Goal: Task Accomplishment & Management: Complete application form

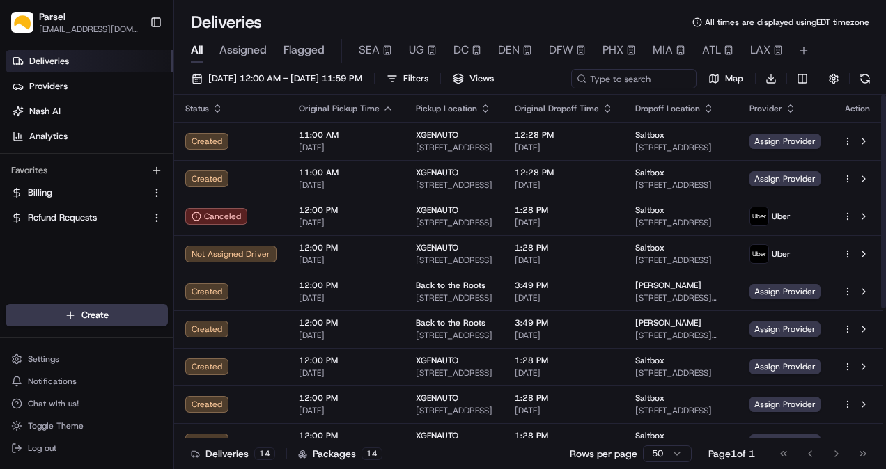
click at [162, 18] on button "Toggle Sidebar" at bounding box center [156, 22] width 24 height 24
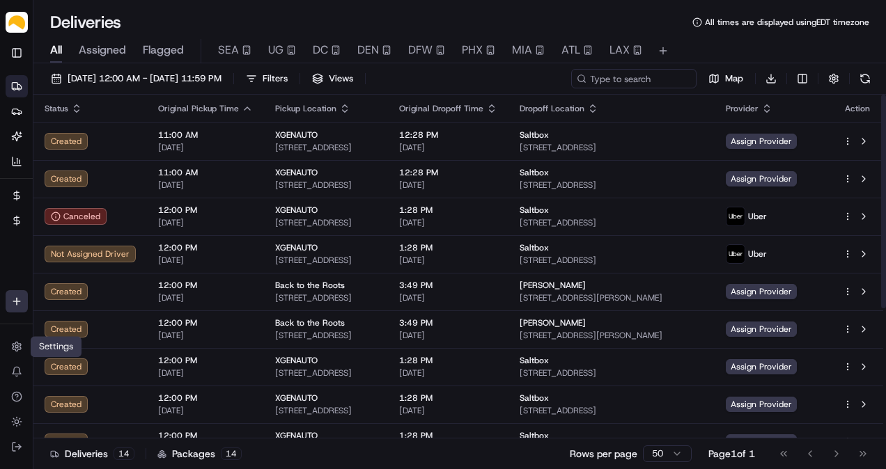
click at [22, 305] on html "Parsel [EMAIL_ADDRESS][PERSON_NAME][DOMAIN_NAME] Toggle Sidebar Deliveries Prov…" at bounding box center [443, 234] width 886 height 469
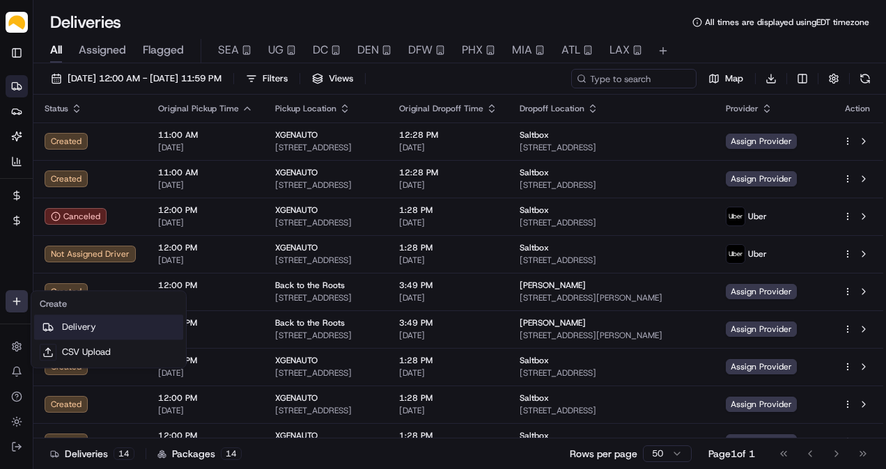
click at [75, 319] on link "Delivery" at bounding box center [108, 327] width 149 height 25
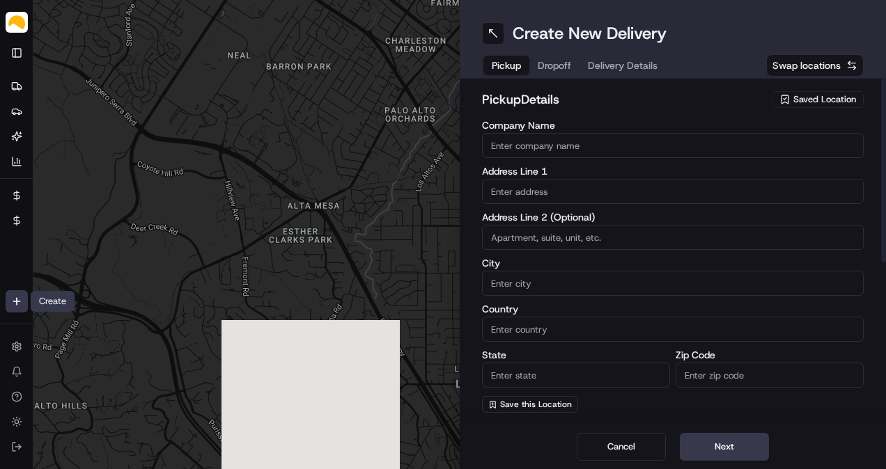
click at [611, 148] on input "Company Name" at bounding box center [673, 145] width 382 height 25
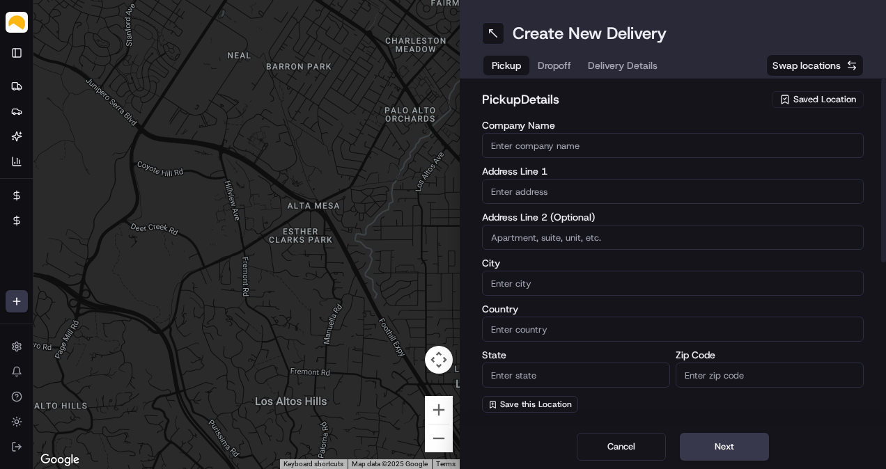
click at [791, 103] on div "Saved Location" at bounding box center [818, 99] width 92 height 17
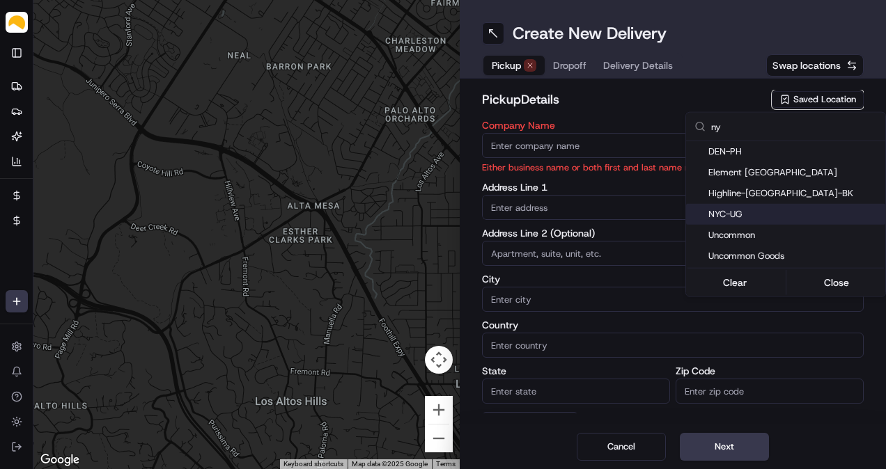
type input "ny"
click at [745, 215] on span "NYC-UG" at bounding box center [793, 214] width 171 height 13
type input "NYC-UG"
type input "[STREET_ADDRESS]"
type input "[GEOGRAPHIC_DATA]"
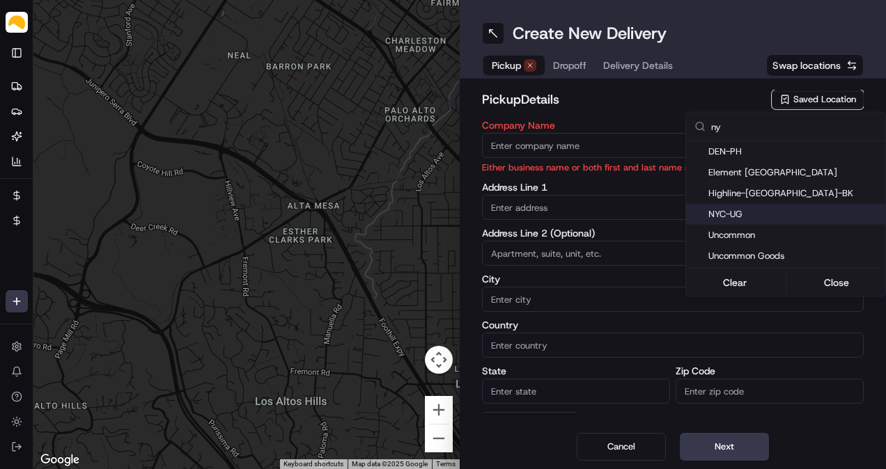
type input "US"
type input "NY"
type input "11220"
type input "[PERSON_NAME]"
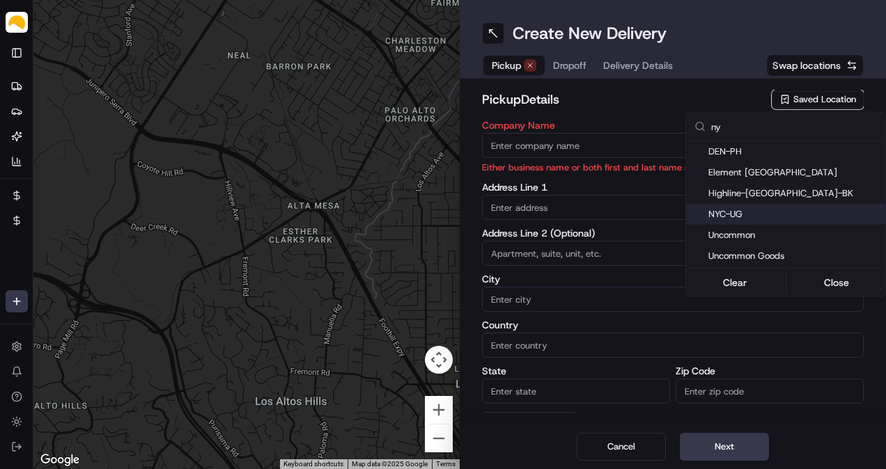
type input "[EMAIL_ADDRESS][DOMAIN_NAME]"
type input "[PHONE_NUMBER]"
type textarea "At [GEOGRAPHIC_DATA], receipts are taken at [GEOGRAPHIC_DATA]. Enter at the tru…"
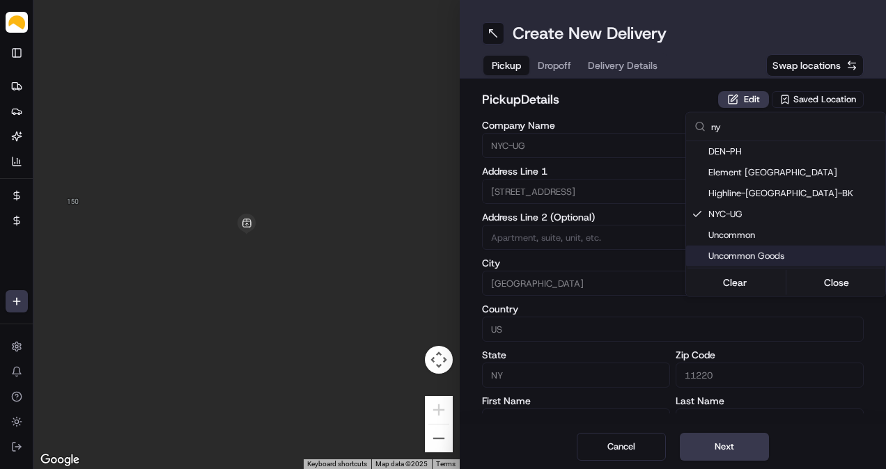
click at [717, 449] on html "Parsel [EMAIL_ADDRESS][PERSON_NAME][DOMAIN_NAME] Toggle Sidebar Deliveries Prov…" at bounding box center [443, 234] width 886 height 469
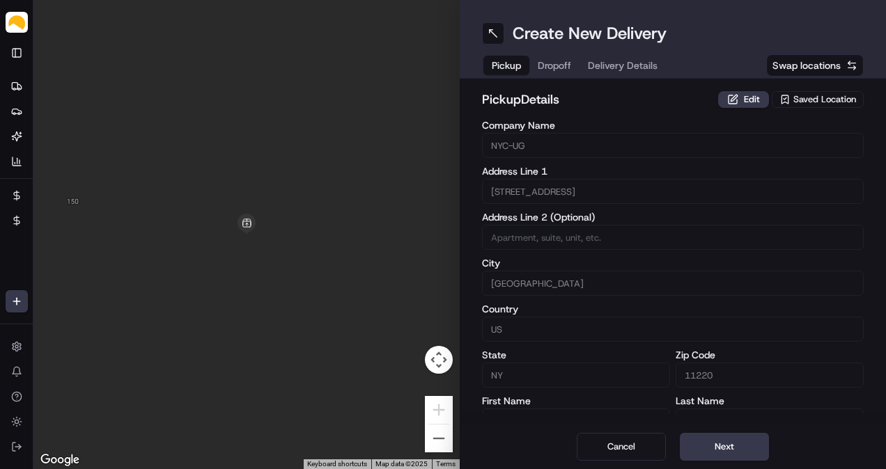
click at [717, 449] on button "Next" at bounding box center [724, 447] width 89 height 28
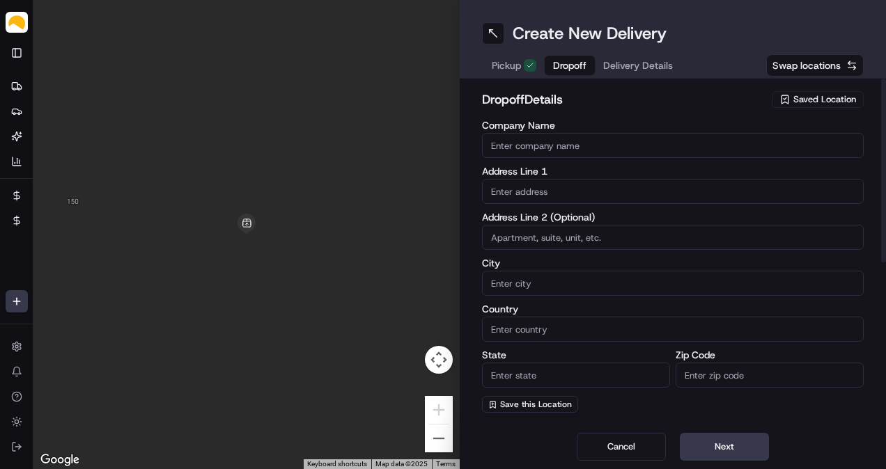
click at [557, 194] on input "text" at bounding box center [673, 191] width 382 height 25
paste input "[STREET_ADDRESS][PERSON_NAME]"
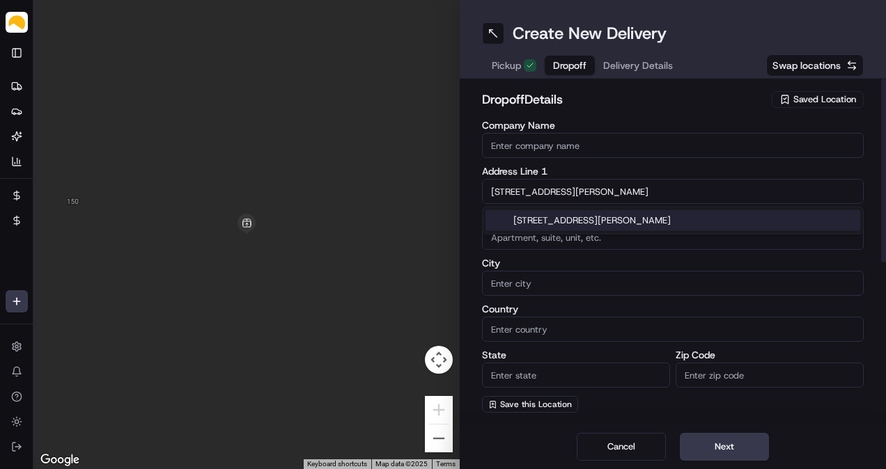
click at [579, 213] on div "[STREET_ADDRESS][PERSON_NAME]" at bounding box center [672, 220] width 375 height 21
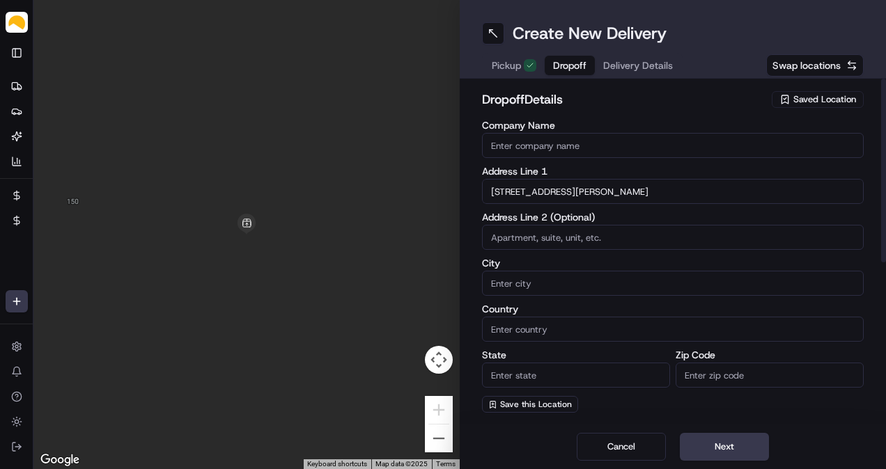
type input "[STREET_ADDRESS][PERSON_NAME]"
type input "Montclair"
type input "[GEOGRAPHIC_DATA]"
type input "NJ"
type input "07043"
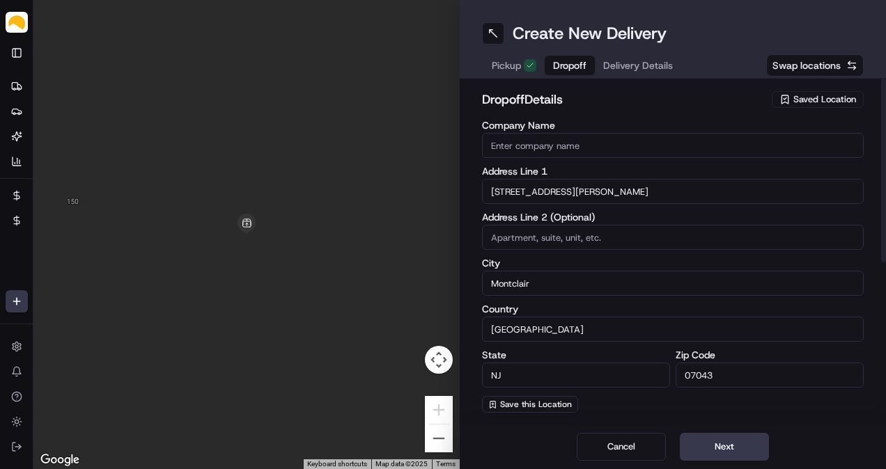
type input "[STREET_ADDRESS][PERSON_NAME]"
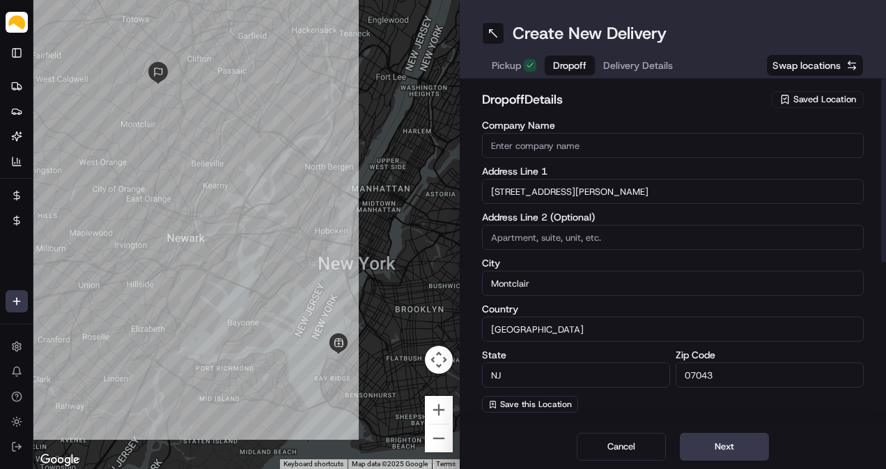
click at [547, 148] on input "Company Name" at bounding box center [673, 145] width 382 height 25
paste input "[PERSON_NAME]"
type input "[PERSON_NAME]"
click at [611, 443] on button "Cancel" at bounding box center [621, 447] width 89 height 28
